Goal: Task Accomplishment & Management: Complete application form

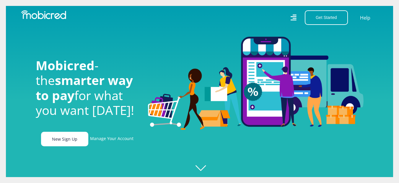
scroll to position [0, 421]
click at [69, 141] on link "New Sign Up" at bounding box center [64, 139] width 47 height 14
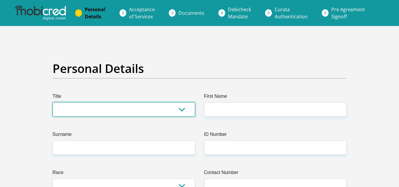
click at [180, 109] on select "Mr Ms Mrs Dr [PERSON_NAME]" at bounding box center [124, 109] width 143 height 14
select select "Mr"
click at [53, 102] on select "Mr Ms Mrs Dr [PERSON_NAME]" at bounding box center [124, 109] width 143 height 14
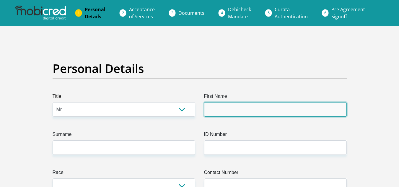
click at [223, 113] on input "First Name" at bounding box center [275, 109] width 143 height 14
type input "SIPHELELE"
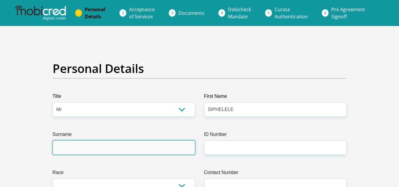
click at [121, 148] on input "Surname" at bounding box center [124, 147] width 143 height 14
type input "ZUNGU"
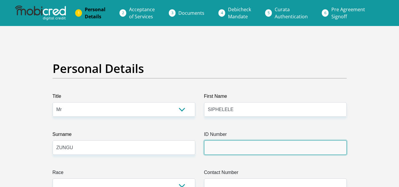
click at [209, 146] on input "ID Number" at bounding box center [275, 147] width 143 height 14
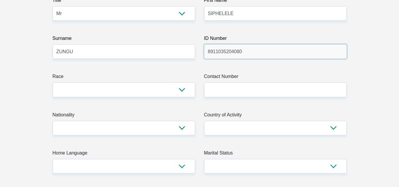
scroll to position [100, 0]
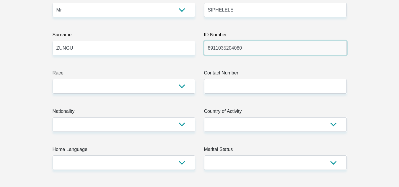
type input "8911035204080"
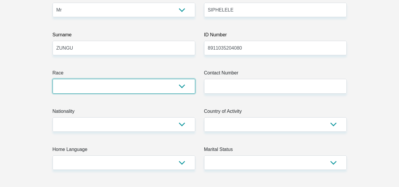
click at [180, 86] on select "Black Coloured Indian White Other" at bounding box center [124, 86] width 143 height 14
select select "1"
click at [53, 79] on select "Black Coloured Indian White Other" at bounding box center [124, 86] width 143 height 14
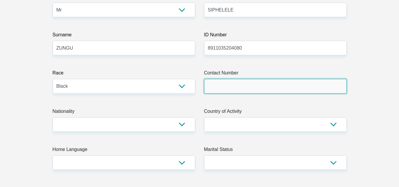
click at [211, 85] on input "Contact Number" at bounding box center [275, 86] width 143 height 14
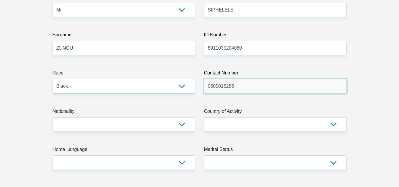
type input "0605016286"
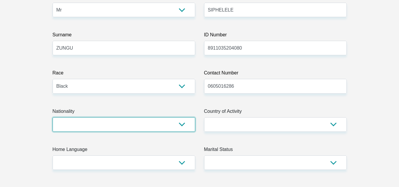
click at [186, 124] on select "[GEOGRAPHIC_DATA] [GEOGRAPHIC_DATA] [GEOGRAPHIC_DATA] [GEOGRAPHIC_DATA] [GEOGRA…" at bounding box center [124, 124] width 143 height 14
select select "ZAF"
click at [53, 117] on select "[GEOGRAPHIC_DATA] [GEOGRAPHIC_DATA] [GEOGRAPHIC_DATA] [GEOGRAPHIC_DATA] [GEOGRA…" at bounding box center [124, 124] width 143 height 14
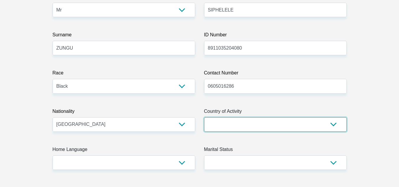
click at [334, 124] on select "[GEOGRAPHIC_DATA] [GEOGRAPHIC_DATA] [GEOGRAPHIC_DATA] [GEOGRAPHIC_DATA] [GEOGRA…" at bounding box center [275, 124] width 143 height 14
select select "ZAF"
click at [204, 117] on select "[GEOGRAPHIC_DATA] [GEOGRAPHIC_DATA] [GEOGRAPHIC_DATA] [GEOGRAPHIC_DATA] [GEOGRA…" at bounding box center [275, 124] width 143 height 14
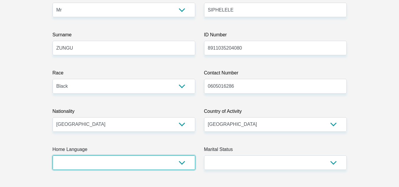
click at [183, 163] on select "Afrikaans English Sepedi South Ndebele Southern Sotho Swati Tsonga Tswana Venda…" at bounding box center [124, 163] width 143 height 14
select select "[DATE]"
click at [53, 156] on select "Afrikaans English Sepedi South Ndebele Southern Sotho Swati Tsonga Tswana Venda…" at bounding box center [124, 163] width 143 height 14
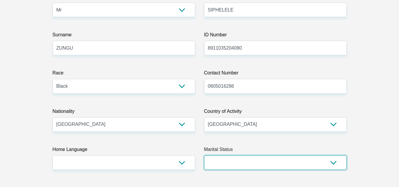
click at [334, 162] on select "Married ANC Single Divorced Widowed Married COP or Customary Law" at bounding box center [275, 163] width 143 height 14
select select "2"
click at [204, 156] on select "Married ANC Single Divorced Widowed Married COP or Customary Law" at bounding box center [275, 163] width 143 height 14
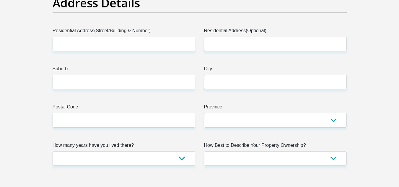
scroll to position [313, 0]
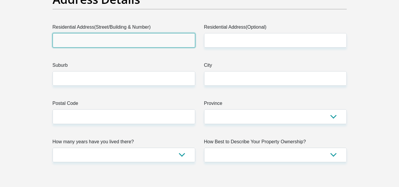
click at [92, 40] on input "Residential Address(Street/Building & Number)" at bounding box center [124, 40] width 143 height 14
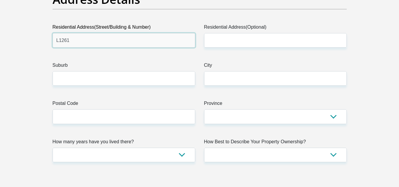
type input "[STREET_ADDRESS]"
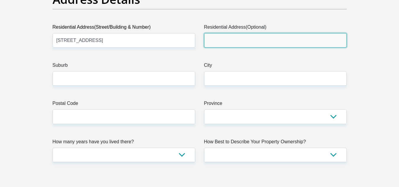
type input "KWA MASHU"
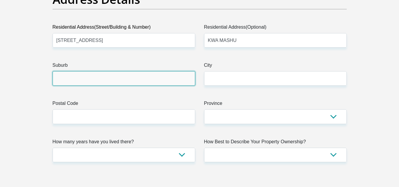
type input "[GEOGRAPHIC_DATA]"
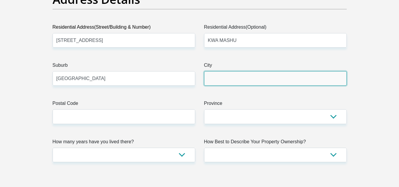
type input "[GEOGRAPHIC_DATA]"
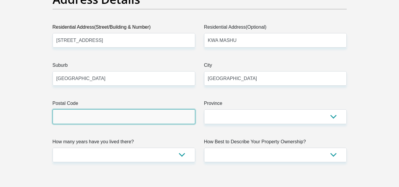
type input "4359"
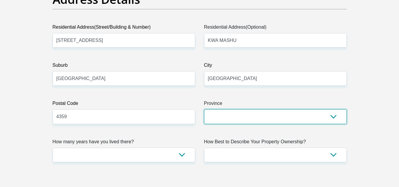
click at [331, 116] on select "Eastern Cape Free State [GEOGRAPHIC_DATA] [GEOGRAPHIC_DATA][DATE] [GEOGRAPHIC_D…" at bounding box center [275, 116] width 143 height 14
select select "[GEOGRAPHIC_DATA][DATE]"
click at [204, 109] on select "Eastern Cape Free State [GEOGRAPHIC_DATA] [GEOGRAPHIC_DATA][DATE] [GEOGRAPHIC_D…" at bounding box center [275, 116] width 143 height 14
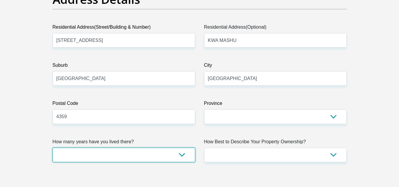
click at [181, 152] on select "less than 1 year 1-3 years 3-5 years 5+ years" at bounding box center [124, 155] width 143 height 14
select select "5"
click at [53, 148] on select "less than 1 year 1-3 years 3-5 years 5+ years" at bounding box center [124, 155] width 143 height 14
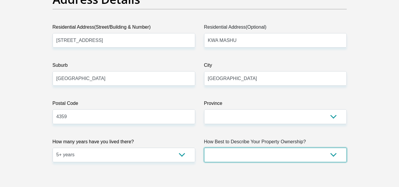
click at [331, 155] on select "Owned Rented Family Owned Company Dwelling" at bounding box center [275, 155] width 143 height 14
select select "parents"
click at [204, 148] on select "Owned Rented Family Owned Company Dwelling" at bounding box center [275, 155] width 143 height 14
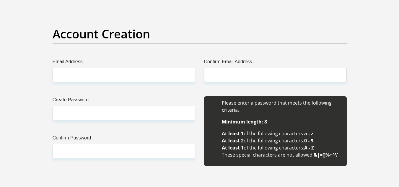
scroll to position [498, 0]
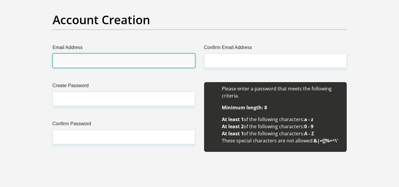
click at [104, 65] on input "Email Address" at bounding box center [124, 61] width 143 height 14
type input "[EMAIL_ADDRESS][DOMAIN_NAME]"
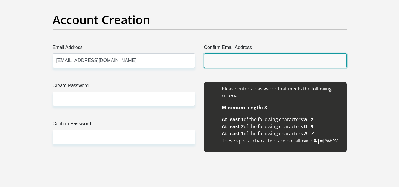
type input "[EMAIL_ADDRESS][DOMAIN_NAME]"
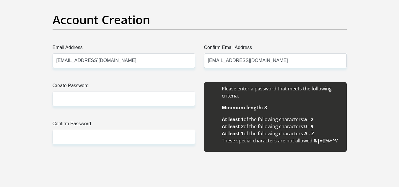
type input "Siphelele"
type input "Zungu"
type input "0605016286"
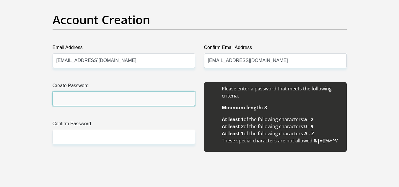
click at [73, 100] on input "Create Password" at bounding box center [124, 99] width 143 height 14
type input "Mobi@1234"
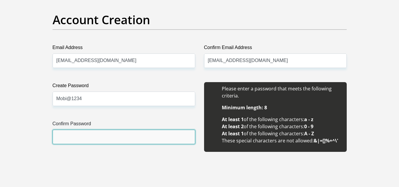
click at [64, 132] on input "Confirm Password" at bounding box center [124, 137] width 143 height 14
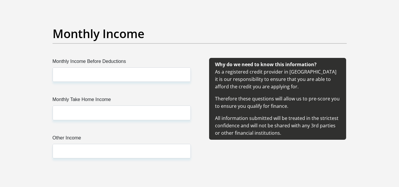
scroll to position [669, 0]
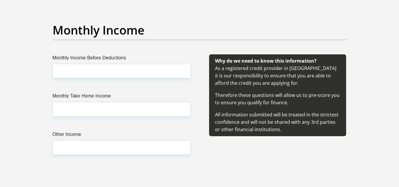
type input "Mobi@1234"
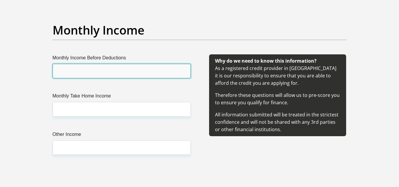
click at [73, 72] on input "Monthly Income Before Deductions" at bounding box center [122, 71] width 138 height 14
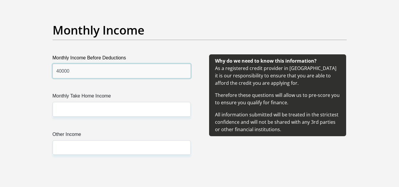
type input "40000"
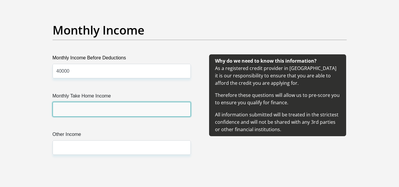
click at [67, 111] on input "Monthly Take Home Income" at bounding box center [122, 109] width 138 height 14
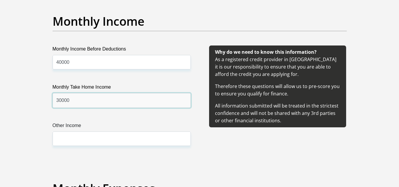
scroll to position [682, 0]
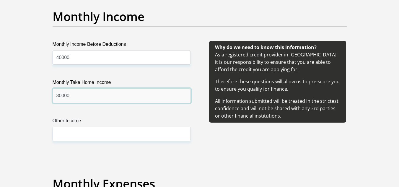
type input "30000"
drag, startPoint x: 67, startPoint y: 144, endPoint x: 69, endPoint y: 135, distance: 9.6
click at [69, 135] on div "Monthly Income Before Deductions 40000 Monthly Take Home Income 30000 Other Inc…" at bounding box center [122, 98] width 156 height 115
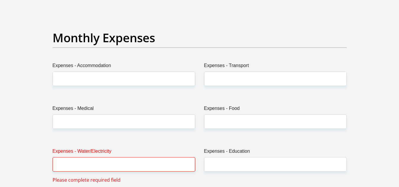
scroll to position [832, 0]
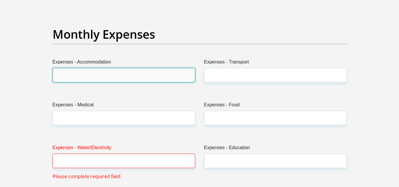
click at [83, 76] on input "Expenses - Accommodation" at bounding box center [124, 75] width 143 height 14
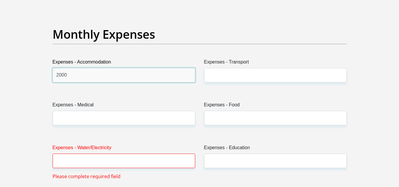
type input "2000"
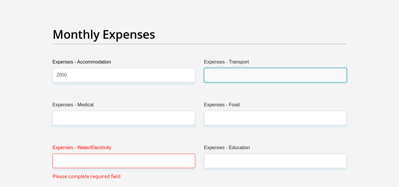
click at [216, 73] on input "Expenses - Transport" at bounding box center [275, 75] width 143 height 14
type input "1"
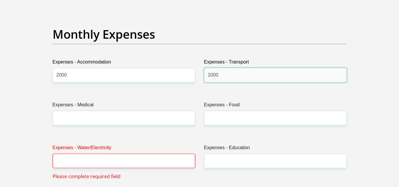
type input "2000"
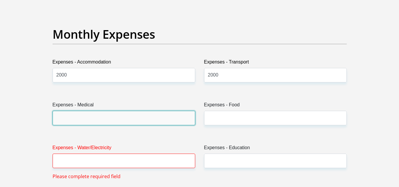
click at [110, 116] on input "Expenses - Medical" at bounding box center [124, 118] width 143 height 14
type input "0"
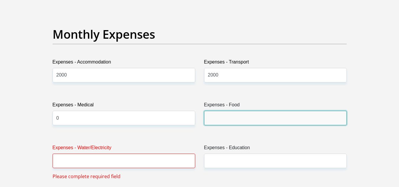
click at [207, 117] on input "Expenses - Food" at bounding box center [275, 118] width 143 height 14
type input "2000"
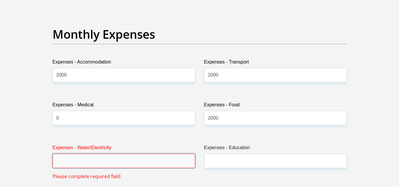
click at [124, 165] on input "Expenses - Water/Electricity" at bounding box center [124, 161] width 143 height 14
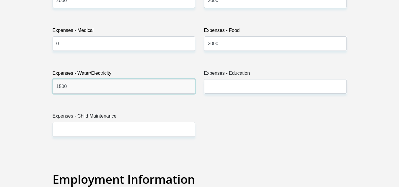
scroll to position [903, 0]
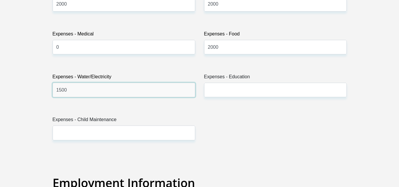
type input "1500"
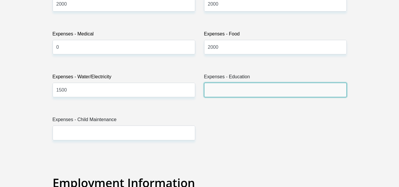
click at [228, 90] on input "Expenses - Education" at bounding box center [275, 90] width 143 height 14
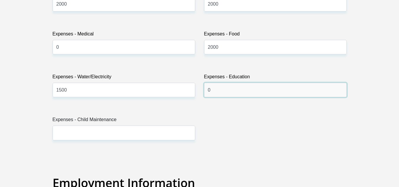
type input "0"
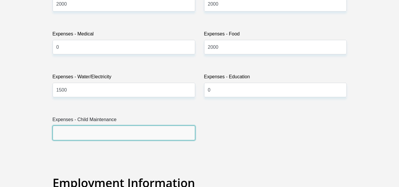
click at [75, 135] on input "Expenses - Child Maintenance" at bounding box center [124, 133] width 143 height 14
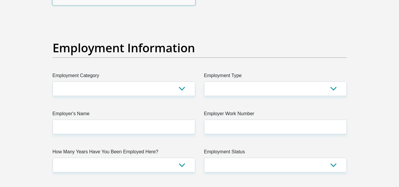
scroll to position [1049, 0]
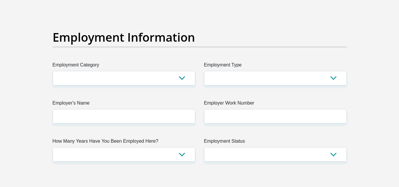
type input "2000"
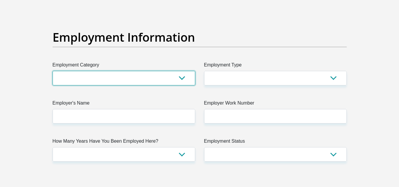
click at [179, 77] on select "AGRICULTURE ALCOHOL & TOBACCO CONSTRUCTION MATERIALS METALLURGY EQUIPMENT FOR R…" at bounding box center [124, 78] width 143 height 14
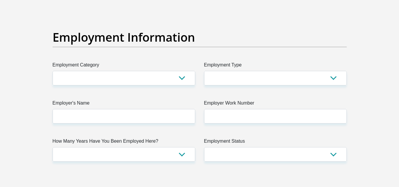
click at [202, 61] on div "Employment Information" at bounding box center [199, 45] width 303 height 31
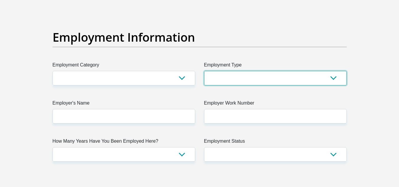
click at [333, 79] on select "College/Lecturer Craft Seller Creative Driver Executive Farmer Forces - Non Com…" at bounding box center [275, 78] width 143 height 14
select select "Self-Employed"
click at [204, 71] on select "College/Lecturer Craft Seller Creative Driver Executive Farmer Forces - Non Com…" at bounding box center [275, 78] width 143 height 14
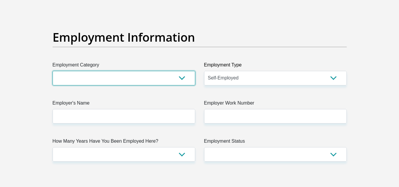
click at [182, 76] on select "AGRICULTURE ALCOHOL & TOBACCO CONSTRUCTION MATERIALS METALLURGY EQUIPMENT FOR R…" at bounding box center [124, 78] width 143 height 14
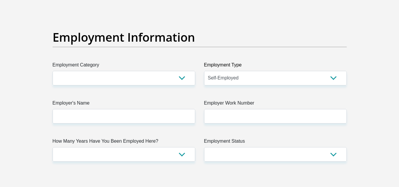
click at [223, 171] on div "Title Mr Ms Mrs Dr [PERSON_NAME] First Name SIPHELELE Surname ZUNGU ID Number 8…" at bounding box center [199, 6] width 303 height 1924
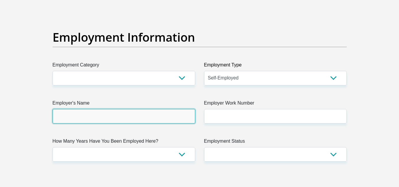
click at [95, 115] on input "Employer's Name" at bounding box center [124, 116] width 143 height 14
type input "s"
type input "SENGSHOLDINGS"
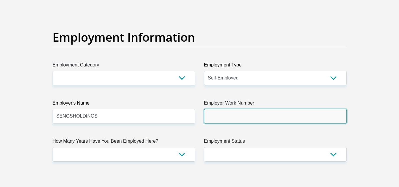
click at [213, 114] on input "Employer Work Number" at bounding box center [275, 116] width 143 height 14
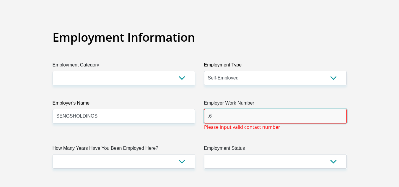
type input "."
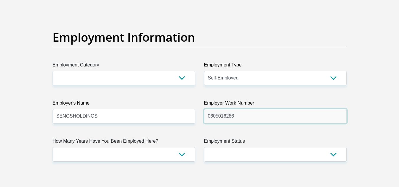
type input "0605016286"
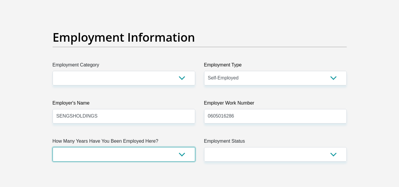
click at [178, 156] on select "less than 1 year 1-3 years 3-5 years 5+ years" at bounding box center [124, 154] width 143 height 14
select select "24"
click at [53, 147] on select "less than 1 year 1-3 years 3-5 years 5+ years" at bounding box center [124, 154] width 143 height 14
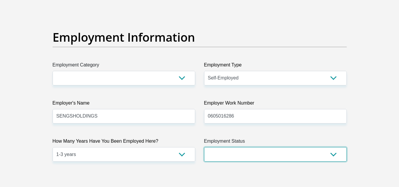
click at [326, 151] on select "Permanent/Full-time Part-time/Casual [DEMOGRAPHIC_DATA] Worker Self-Employed Ho…" at bounding box center [275, 154] width 143 height 14
select select "4"
click at [204, 147] on select "Permanent/Full-time Part-time/Casual [DEMOGRAPHIC_DATA] Worker Self-Employed Ho…" at bounding box center [275, 154] width 143 height 14
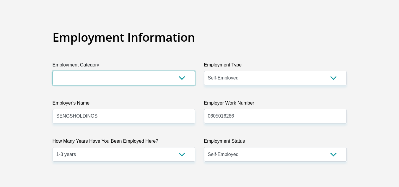
click at [180, 78] on select "AGRICULTURE ALCOHOL & TOBACCO CONSTRUCTION MATERIALS METALLURGY EQUIPMENT FOR R…" at bounding box center [124, 78] width 143 height 14
select select "9"
click at [53, 71] on select "AGRICULTURE ALCOHOL & TOBACCO CONSTRUCTION MATERIALS METALLURGY EQUIPMENT FOR R…" at bounding box center [124, 78] width 143 height 14
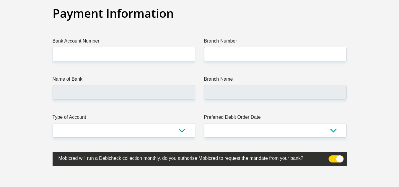
scroll to position [1362, 0]
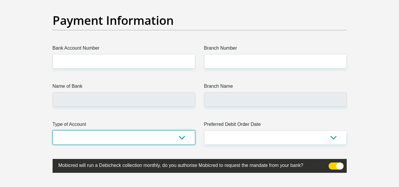
click at [183, 136] on select "Cheque Savings" at bounding box center [124, 137] width 143 height 14
select select "CUR"
click at [53, 130] on select "Cheque Savings" at bounding box center [124, 137] width 143 height 14
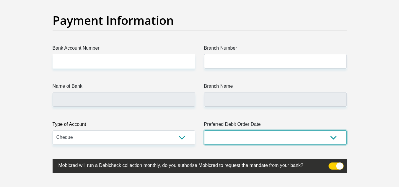
click at [331, 136] on select "1st 2nd 3rd 4th 5th 7th 18th 19th 20th 21st 22nd 23rd 24th 25th 26th 27th 28th …" at bounding box center [275, 137] width 143 height 14
select select "30"
click at [204, 130] on select "1st 2nd 3rd 4th 5th 7th 18th 19th 20th 21st 22nd 23rd 24th 25th 26th 27th 28th …" at bounding box center [275, 137] width 143 height 14
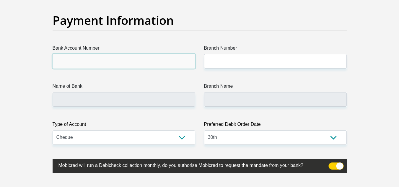
click at [88, 67] on input "Bank Account Number" at bounding box center [124, 61] width 143 height 14
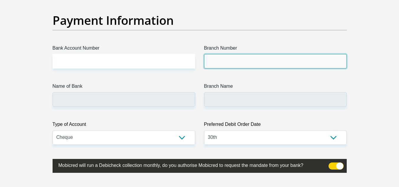
click at [221, 64] on input "Branch Number" at bounding box center [275, 61] width 143 height 14
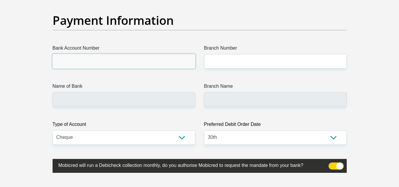
click at [57, 64] on input "Bank Account Number" at bounding box center [124, 61] width 143 height 14
type input "1370325477"
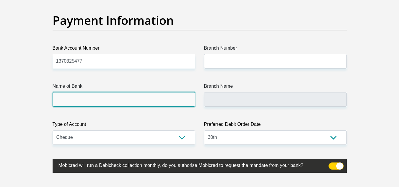
click at [56, 98] on input "Name of Bank" at bounding box center [124, 99] width 143 height 14
click at [62, 98] on input "Name of Bank" at bounding box center [124, 99] width 143 height 14
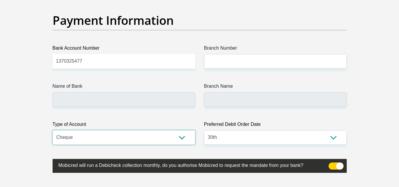
click at [181, 137] on select "Cheque Savings" at bounding box center [124, 137] width 143 height 14
select select "SAV"
click at [53, 130] on select "Cheque Savings" at bounding box center [124, 137] width 143 height 14
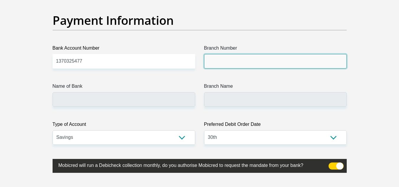
click at [222, 58] on input "Branch Number" at bounding box center [275, 61] width 143 height 14
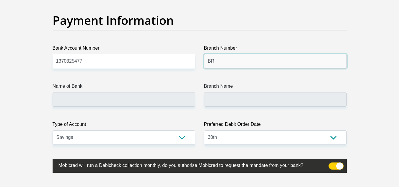
type input "B"
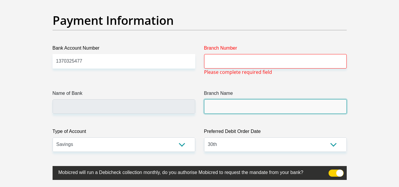
click at [220, 103] on input "Branch Name" at bounding box center [275, 106] width 143 height 14
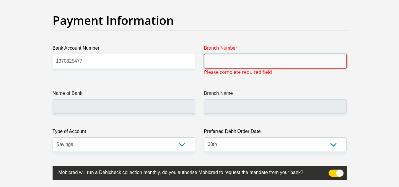
click at [219, 61] on input "Branch Number" at bounding box center [275, 61] width 143 height 14
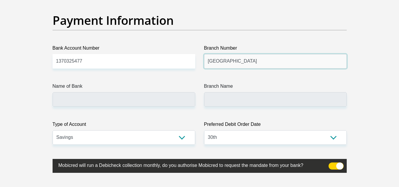
type input "[GEOGRAPHIC_DATA]"
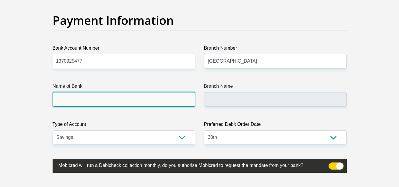
click at [144, 98] on input "Name of Bank" at bounding box center [124, 99] width 143 height 14
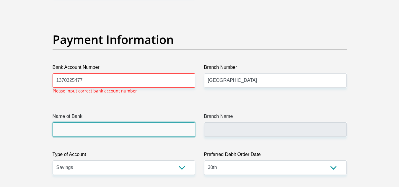
scroll to position [1342, 0]
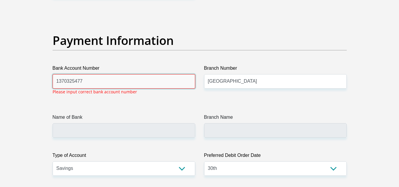
click at [88, 83] on input "1370325477" at bounding box center [124, 81] width 143 height 14
